Goal: Navigation & Orientation: Find specific page/section

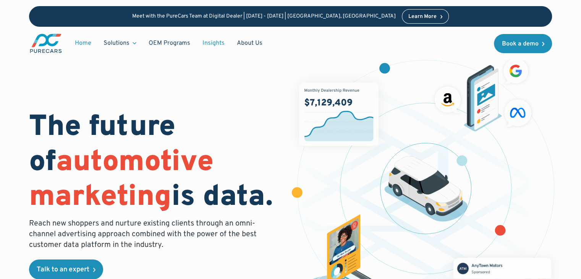
click at [214, 44] on link "Insights" at bounding box center [213, 43] width 34 height 15
